Goal: Find specific page/section: Find specific page/section

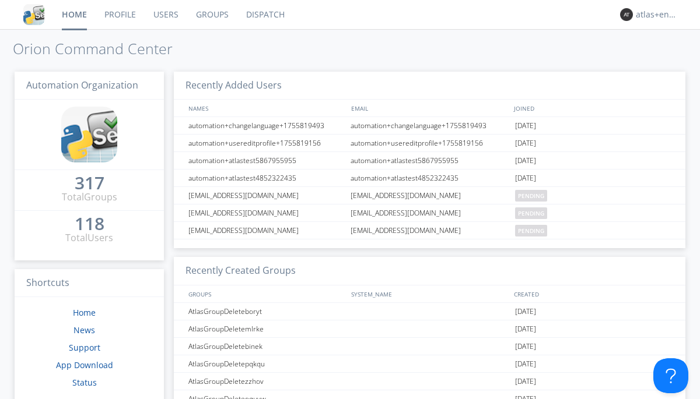
click at [264, 15] on link "Dispatch" at bounding box center [265, 14] width 56 height 29
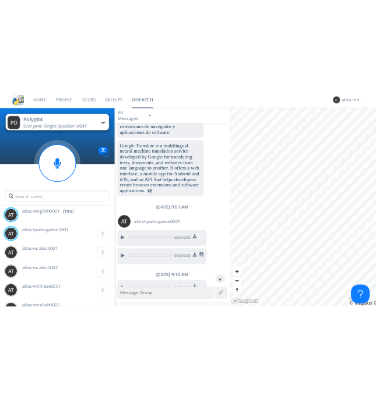
scroll to position [1400, 0]
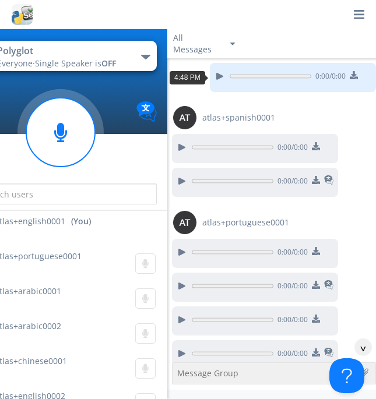
scroll to position [21, 0]
click at [359, 348] on div "^" at bounding box center [363, 347] width 17 height 17
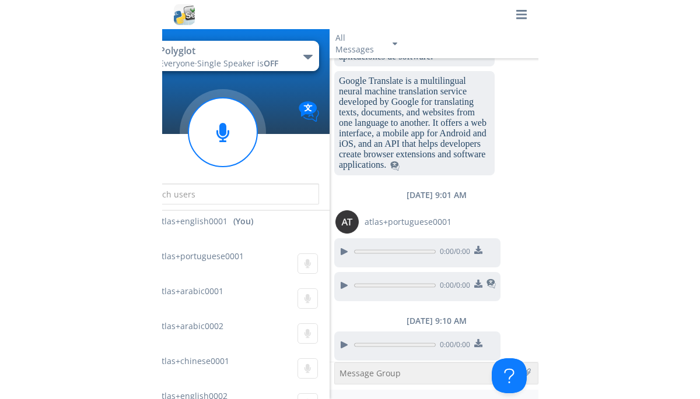
scroll to position [1411, 0]
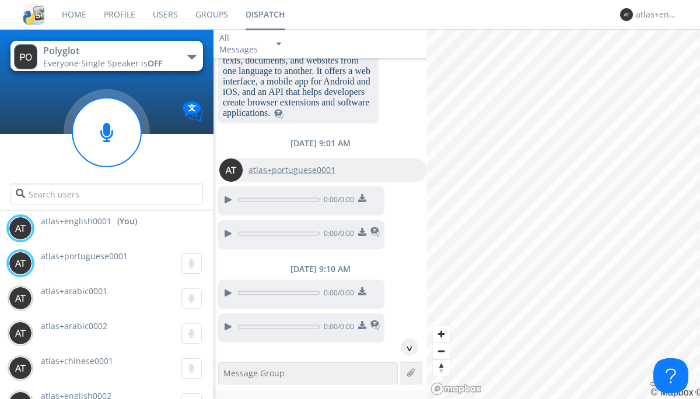
scroll to position [1458, 0]
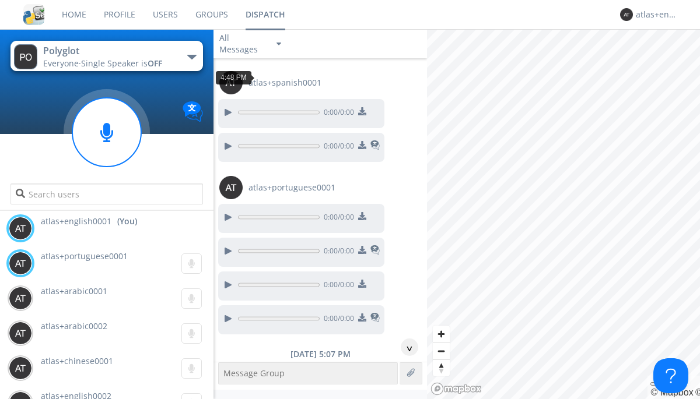
scroll to position [21, 0]
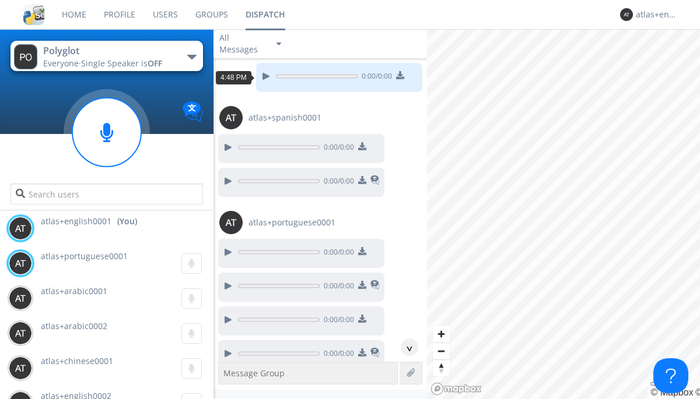
click at [405, 348] on div "^" at bounding box center [409, 347] width 17 height 17
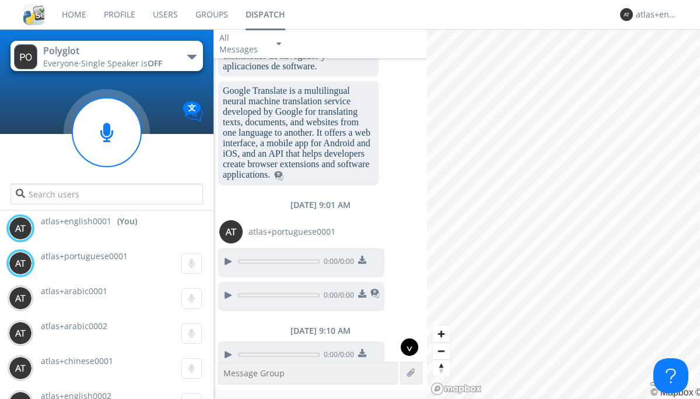
scroll to position [1423, 0]
